Goal: Task Accomplishment & Management: Use online tool/utility

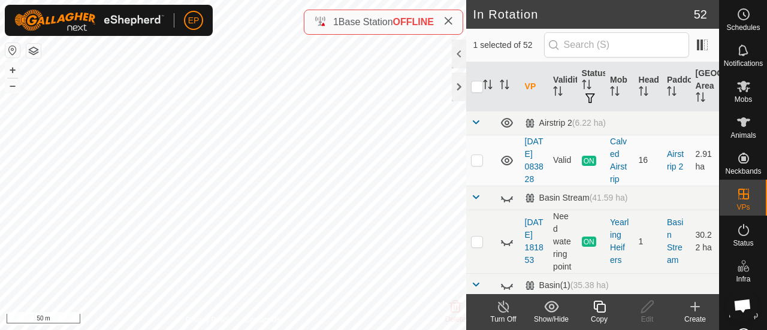
click at [596, 309] on icon at bounding box center [599, 307] width 15 height 14
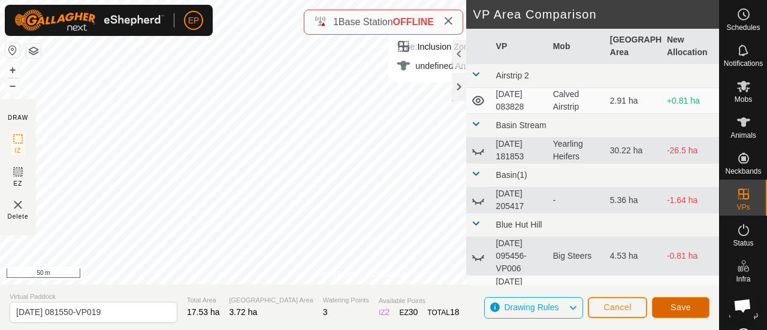
click at [693, 304] on button "Save" at bounding box center [681, 307] width 58 height 21
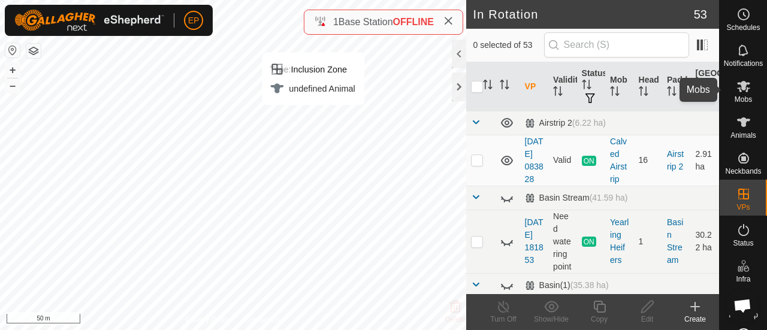
click at [741, 89] on icon at bounding box center [743, 86] width 13 height 11
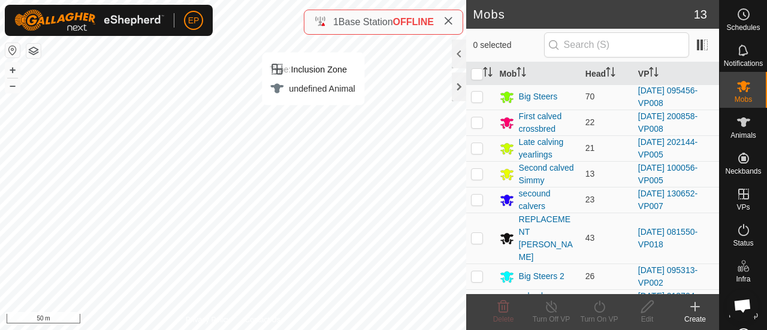
scroll to position [160, 0]
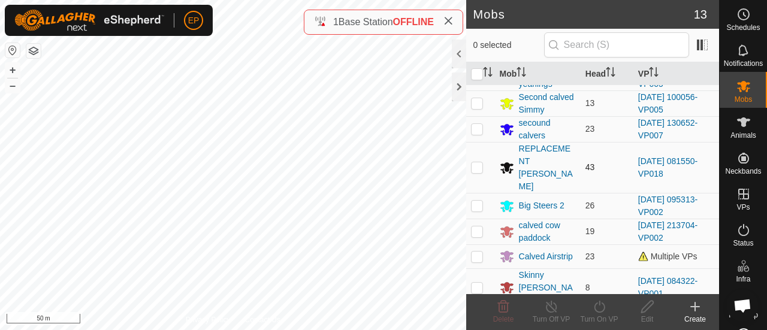
click at [475, 162] on p-checkbox at bounding box center [477, 167] width 12 height 10
checkbox input "true"
click at [593, 313] on icon at bounding box center [599, 307] width 15 height 14
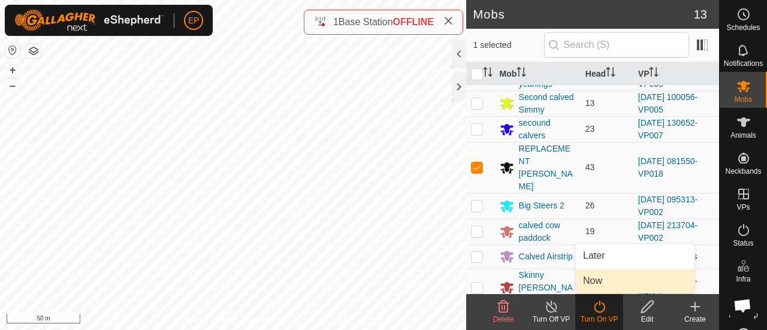
click at [596, 285] on link "Now" at bounding box center [635, 281] width 119 height 24
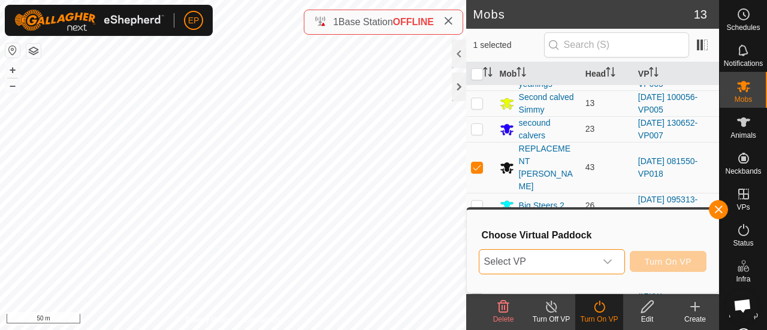
click at [577, 268] on span "Select VP" at bounding box center [537, 262] width 116 height 24
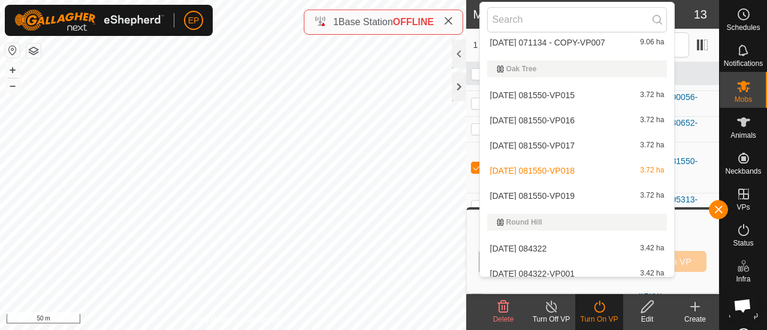
scroll to position [1428, 0]
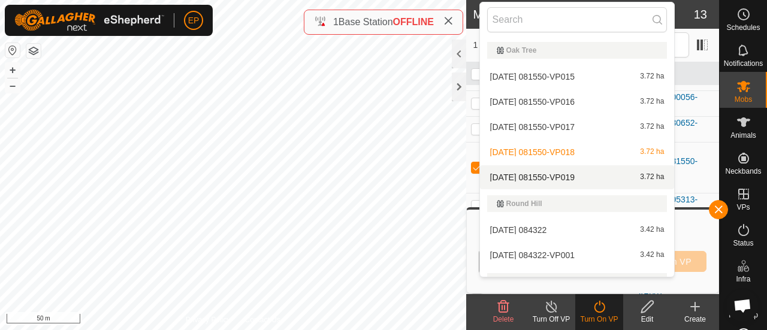
click at [652, 177] on li "[DATE] 081550-VP019 3.72 ha" at bounding box center [577, 177] width 195 height 24
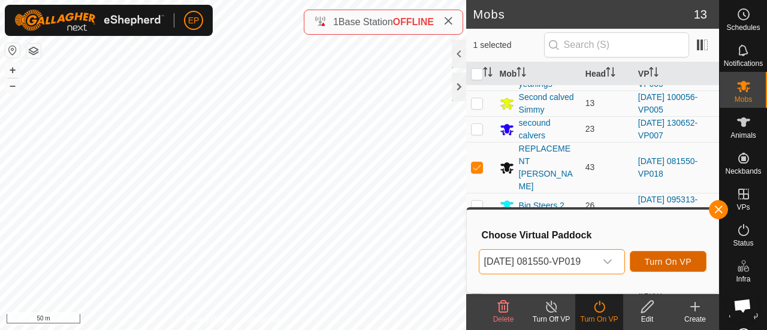
click at [683, 257] on span "Turn On VP" at bounding box center [668, 262] width 47 height 10
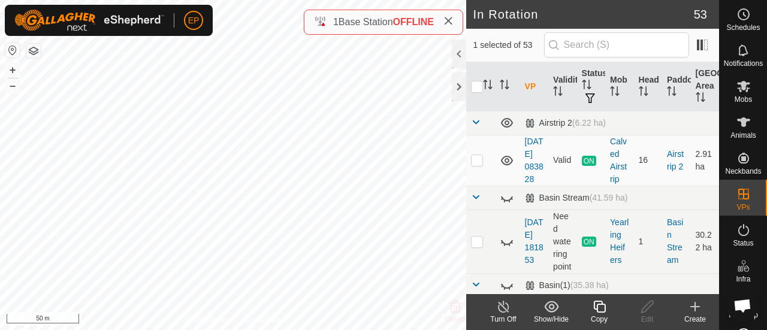
click at [601, 305] on icon at bounding box center [599, 307] width 15 height 14
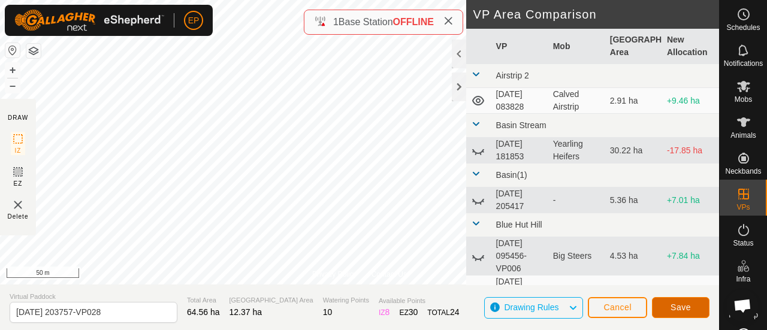
click at [676, 306] on span "Save" at bounding box center [681, 308] width 20 height 10
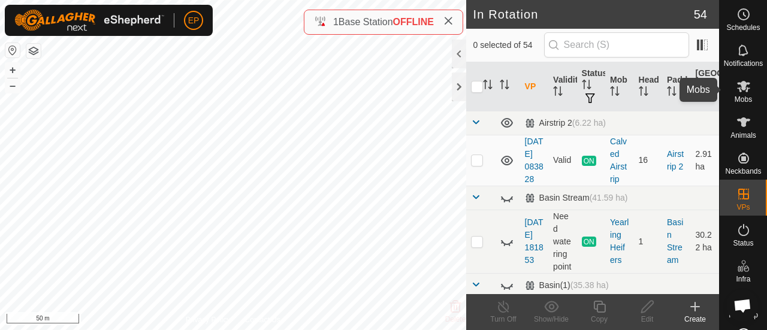
click at [743, 85] on icon at bounding box center [744, 86] width 14 height 14
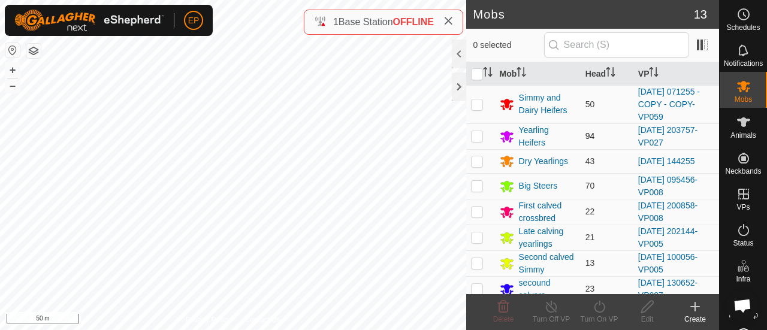
click at [475, 136] on p-checkbox at bounding box center [477, 136] width 12 height 10
checkbox input "true"
click at [597, 318] on div "Turn On VP" at bounding box center [599, 319] width 48 height 11
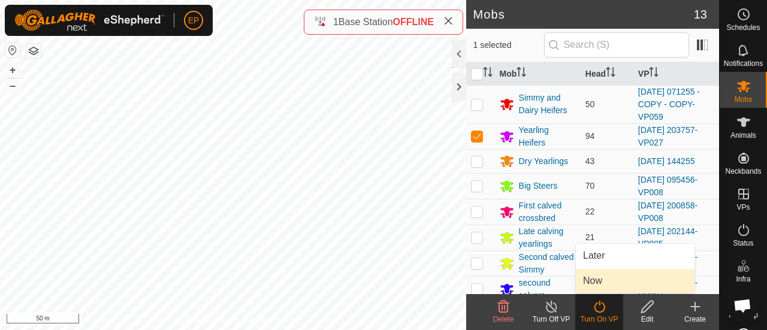
click at [603, 283] on link "Now" at bounding box center [635, 281] width 119 height 24
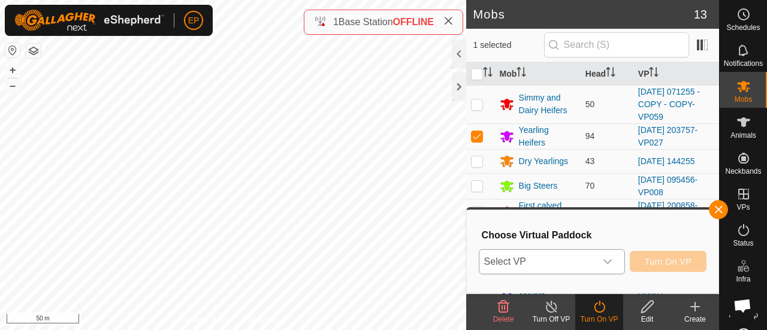
click at [595, 258] on span "Select VP" at bounding box center [537, 262] width 116 height 24
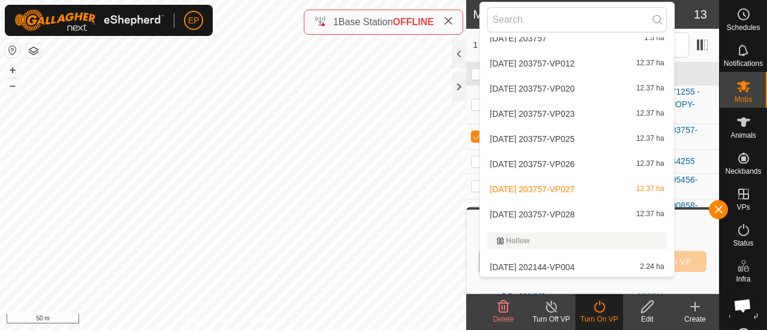
scroll to position [868, 0]
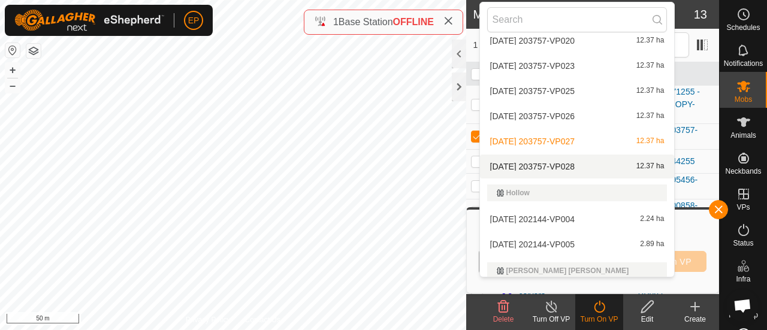
click at [581, 170] on li "[DATE] 203757-VP028 12.37 ha" at bounding box center [577, 167] width 195 height 24
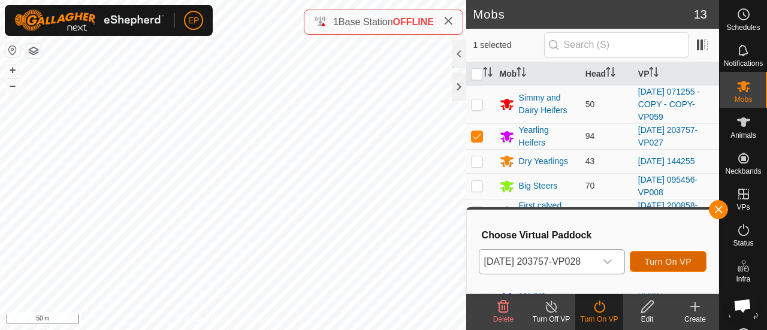
click at [668, 266] on span "Turn On VP" at bounding box center [668, 262] width 47 height 10
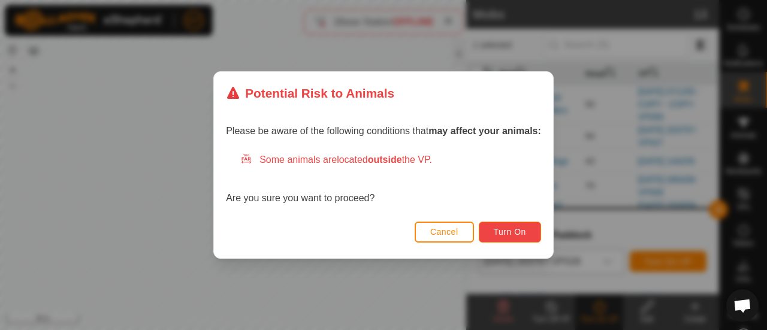
click at [513, 238] on button "Turn On" at bounding box center [510, 232] width 62 height 21
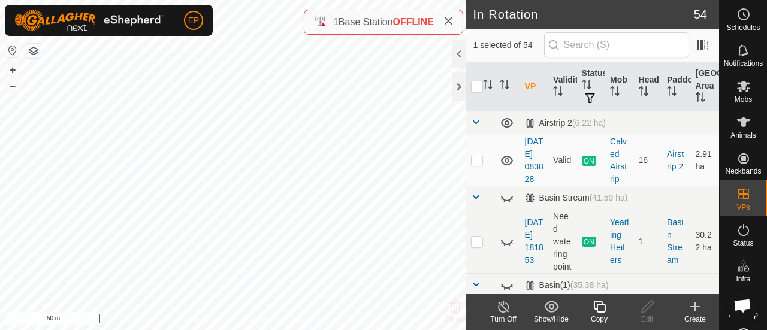
click at [598, 306] on icon at bounding box center [599, 307] width 15 height 14
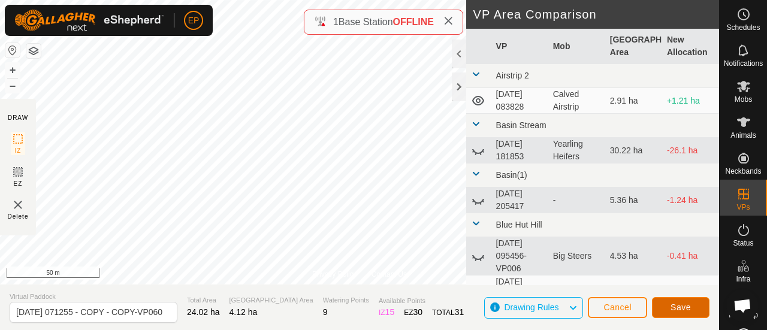
click at [687, 301] on button "Save" at bounding box center [681, 307] width 58 height 21
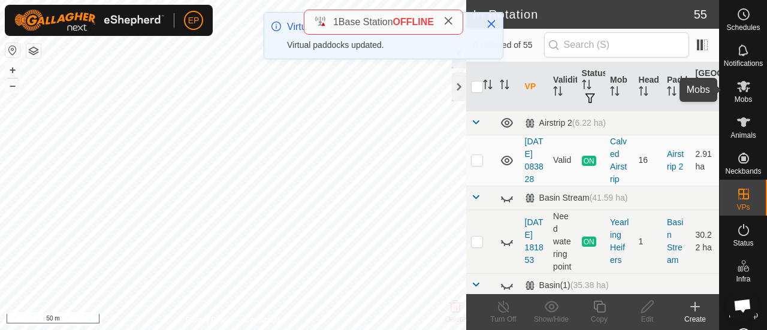
click at [742, 88] on icon at bounding box center [743, 86] width 13 height 11
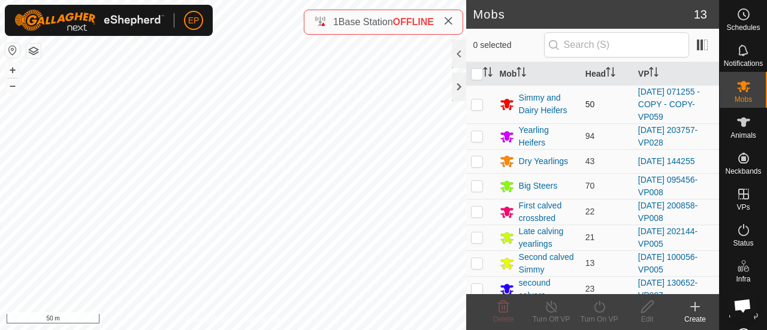
click at [477, 102] on p-checkbox at bounding box center [477, 104] width 12 height 10
checkbox input "true"
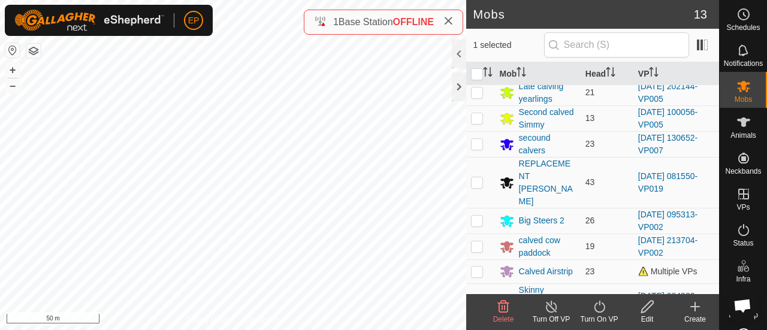
scroll to position [160, 0]
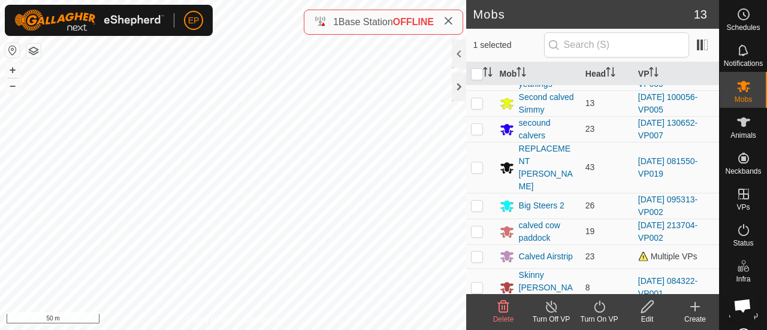
click at [599, 309] on icon at bounding box center [599, 307] width 15 height 14
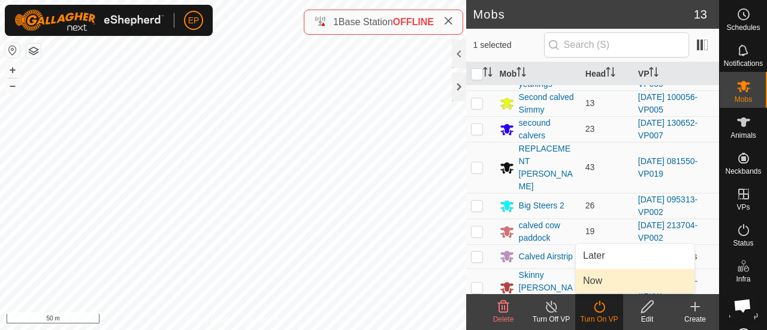
click at [593, 282] on link "Now" at bounding box center [635, 281] width 119 height 24
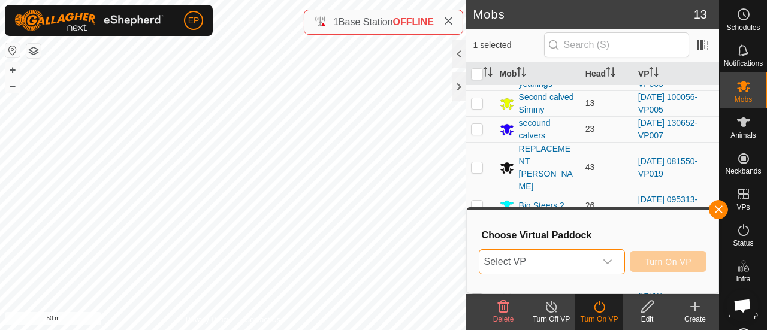
drag, startPoint x: 576, startPoint y: 264, endPoint x: 583, endPoint y: 272, distance: 10.6
click at [583, 272] on span "Select VP" at bounding box center [537, 262] width 116 height 24
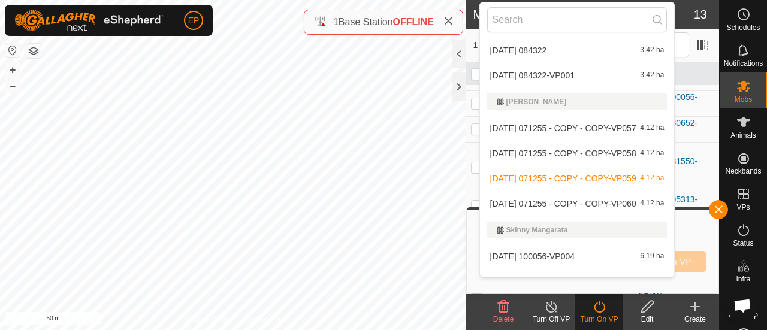
scroll to position [1643, 0]
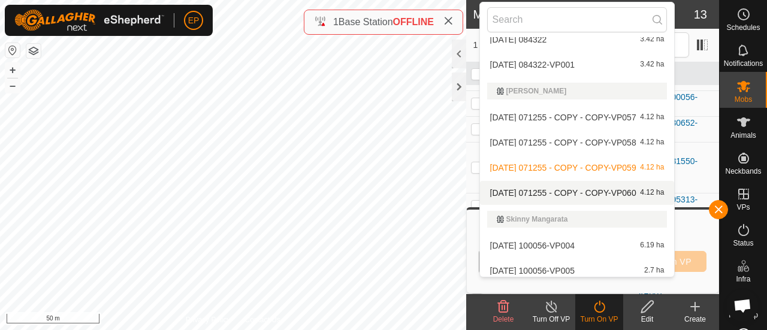
click at [624, 195] on li "[DATE] 071255 - COPY - COPY-VP060 4.12 ha" at bounding box center [577, 193] width 195 height 24
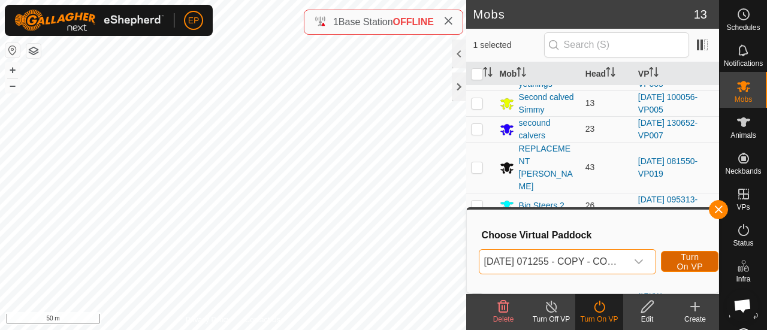
click at [681, 264] on span "Turn On VP" at bounding box center [690, 261] width 28 height 19
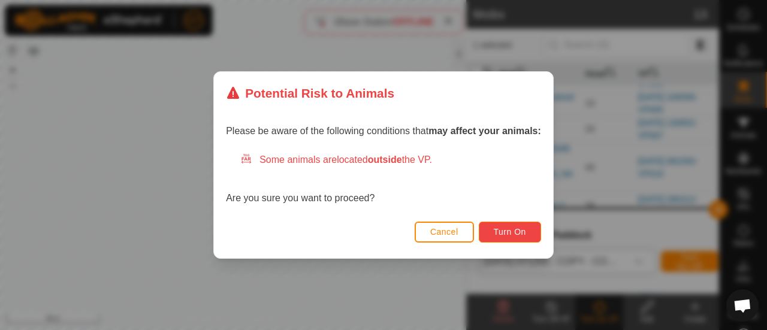
click at [503, 227] on span "Turn On" at bounding box center [510, 232] width 32 height 10
